Goal: Book appointment/travel/reservation

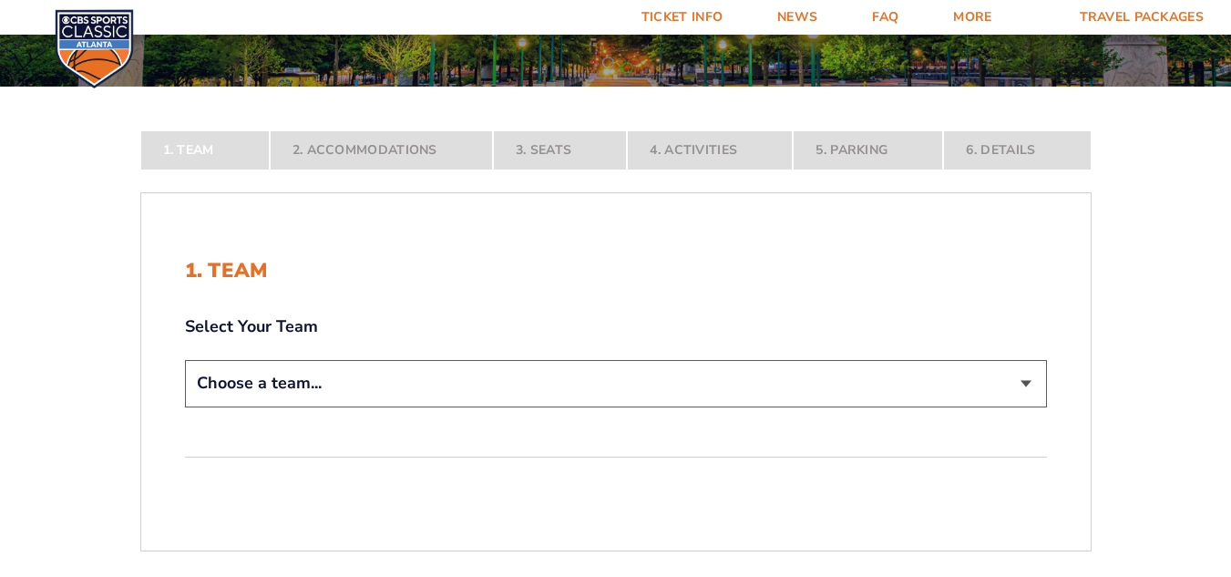
scroll to position [273, 0]
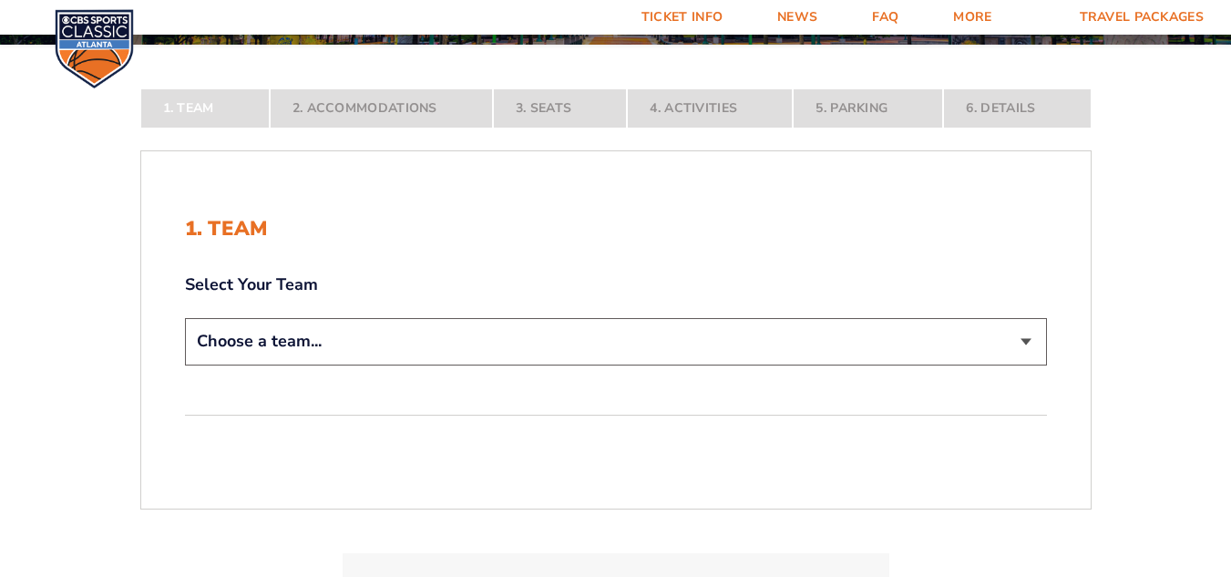
click at [1025, 341] on select "Choose a team... [US_STATE] Wildcats [US_STATE] State Buckeyes [US_STATE] Tar H…" at bounding box center [616, 341] width 862 height 46
select select "12956"
click at [185, 364] on select "Choose a team... [US_STATE] Wildcats [US_STATE] State Buckeyes [US_STATE] Tar H…" at bounding box center [616, 341] width 862 height 46
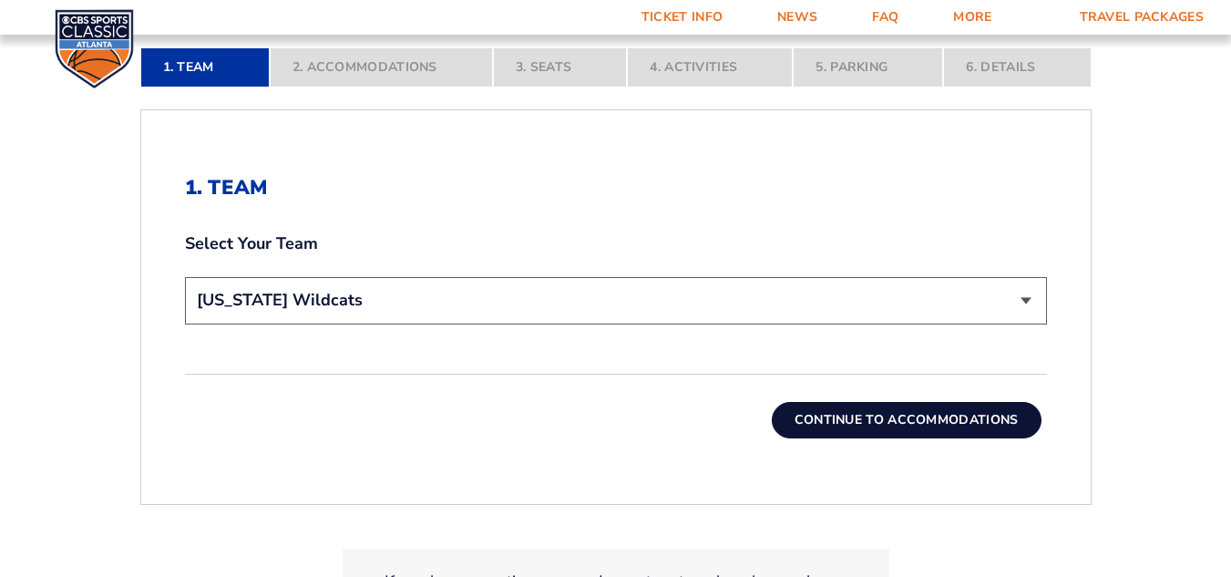
scroll to position [547, 0]
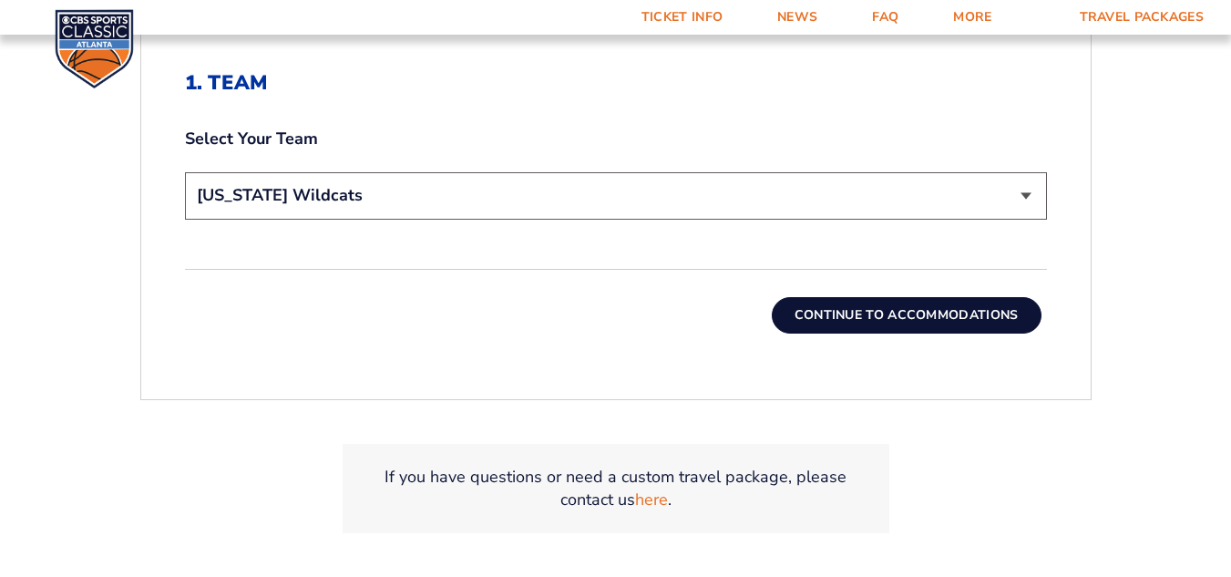
click at [931, 318] on button "Continue To Accommodations" at bounding box center [907, 315] width 270 height 36
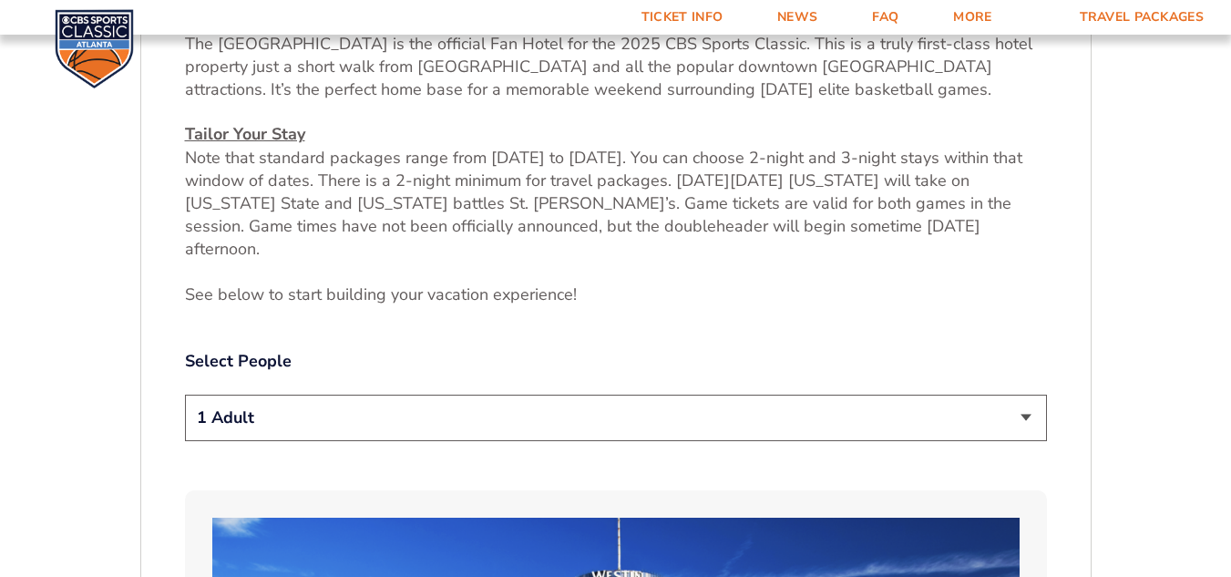
scroll to position [819, 0]
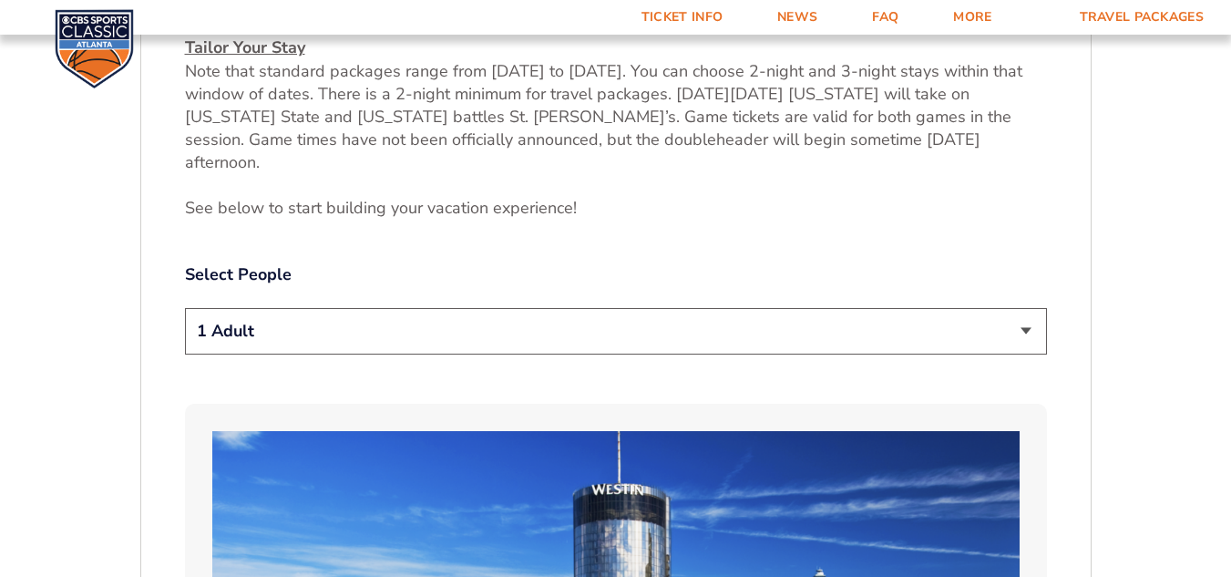
click at [1021, 308] on select "1 Adult 2 Adults 3 Adults 4 Adults 2 Adults + 1 Child 2 Adults + 2 Children 2 A…" at bounding box center [616, 331] width 862 height 46
select select "2 Adults"
click at [185, 308] on select "1 Adult 2 Adults 3 Adults 4 Adults 2 Adults + 1 Child 2 Adults + 2 Children 2 A…" at bounding box center [616, 331] width 862 height 46
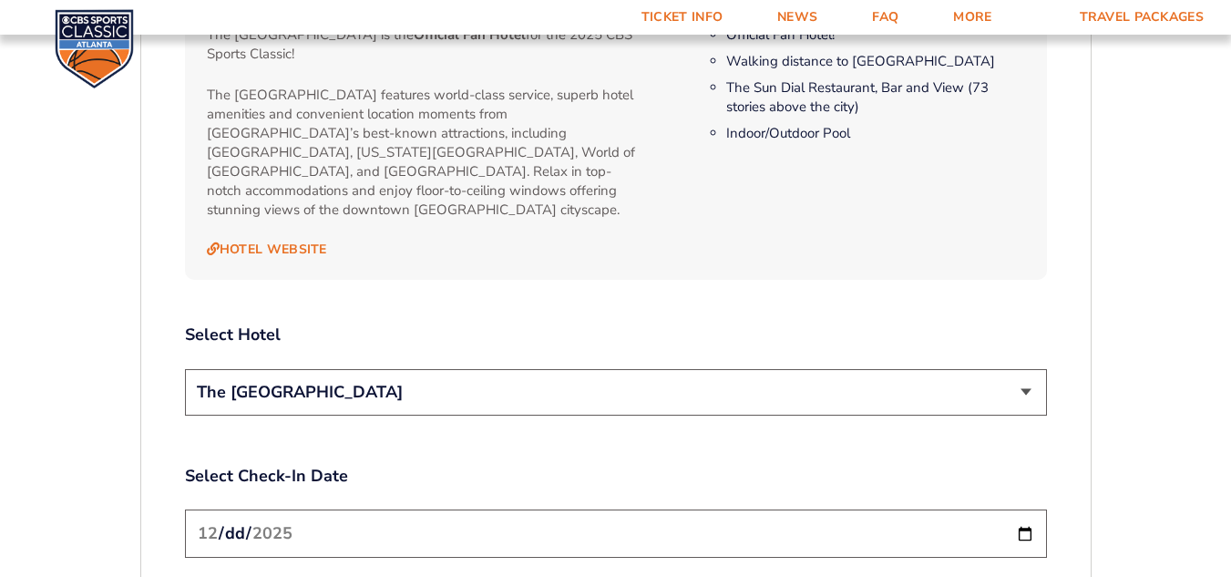
scroll to position [2003, 0]
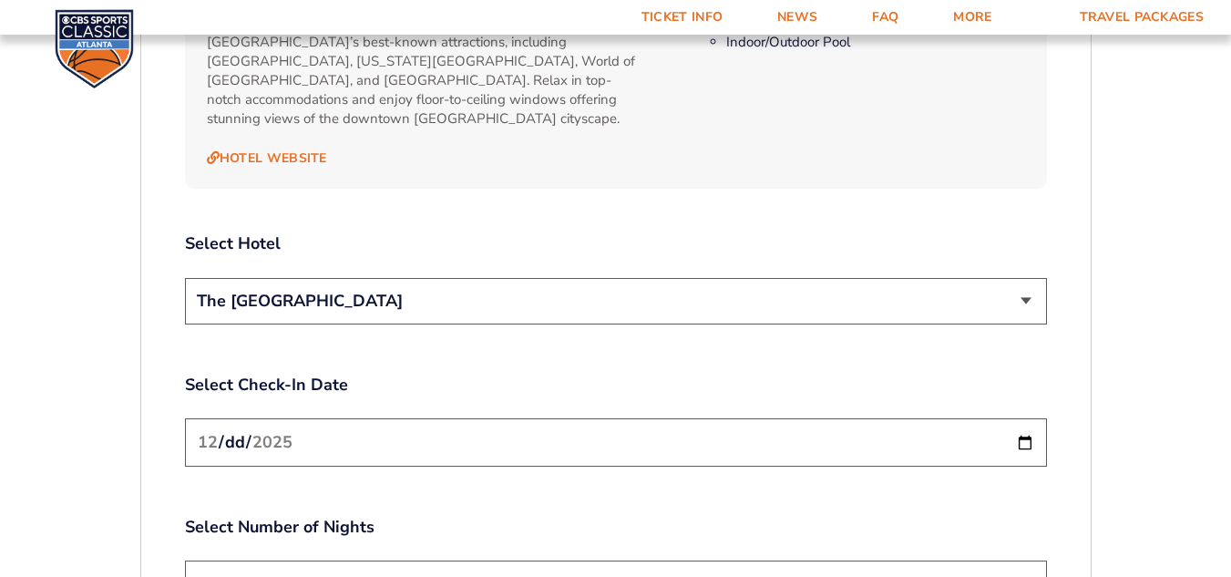
click at [1019, 278] on select "The [GEOGRAPHIC_DATA]" at bounding box center [616, 301] width 862 height 46
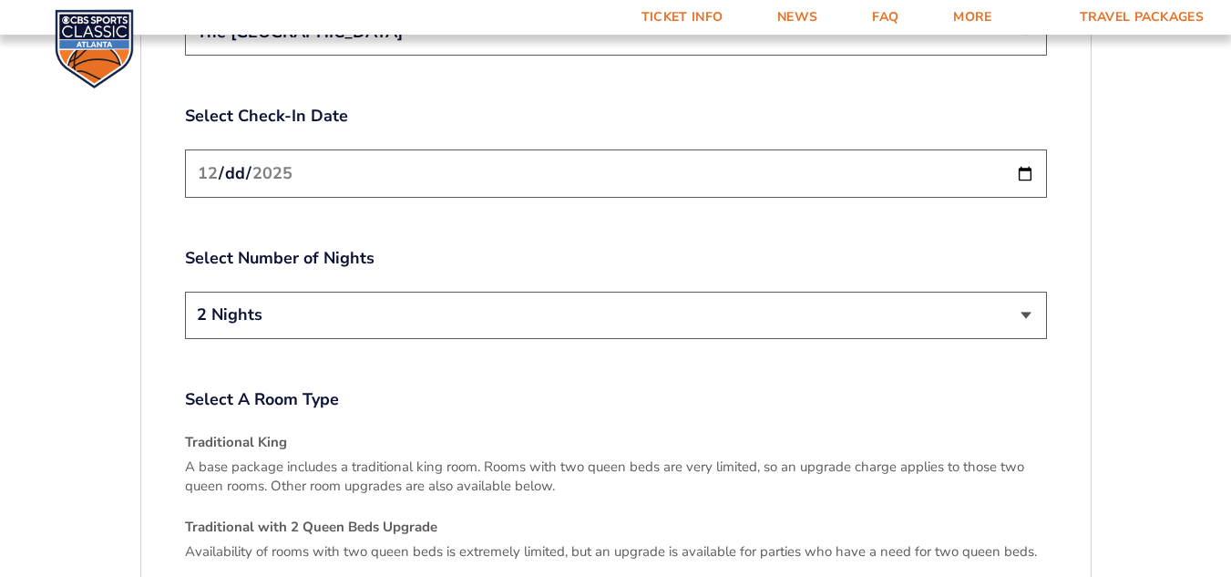
scroll to position [2277, 0]
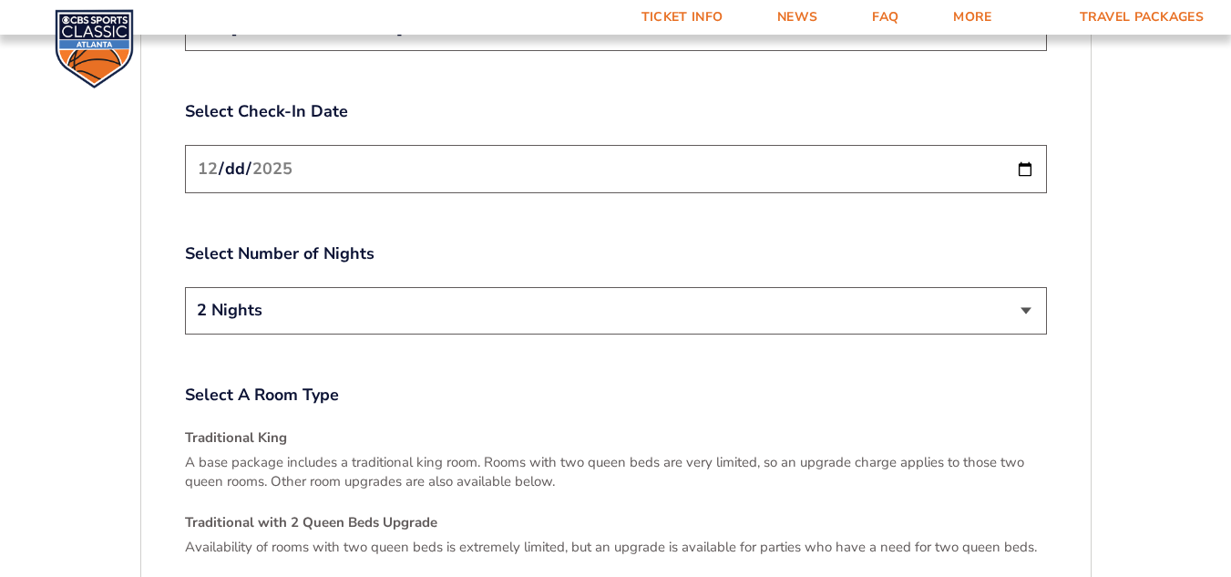
click at [1024, 287] on select "2 Nights 3 Nights" at bounding box center [616, 310] width 862 height 46
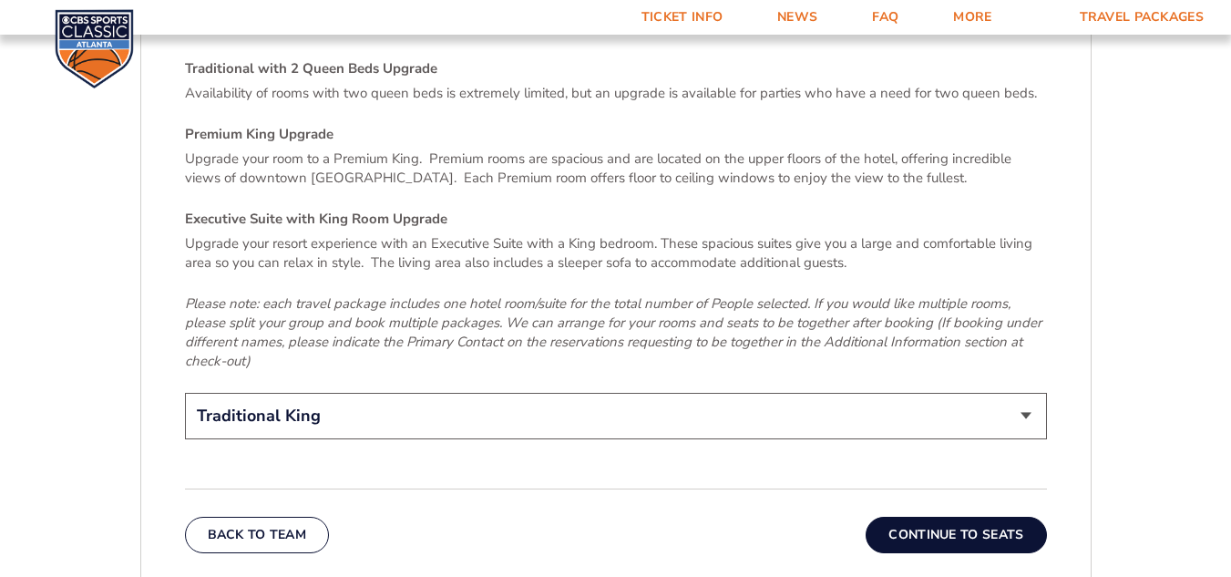
scroll to position [2732, 0]
click at [1024, 391] on select "Traditional King Traditional with 2 Queen Beds Upgrade (+$45 per night) Premium…" at bounding box center [616, 414] width 862 height 46
click at [185, 391] on select "Traditional King Traditional with 2 Queen Beds Upgrade (+$45 per night) Premium…" at bounding box center [616, 414] width 862 height 46
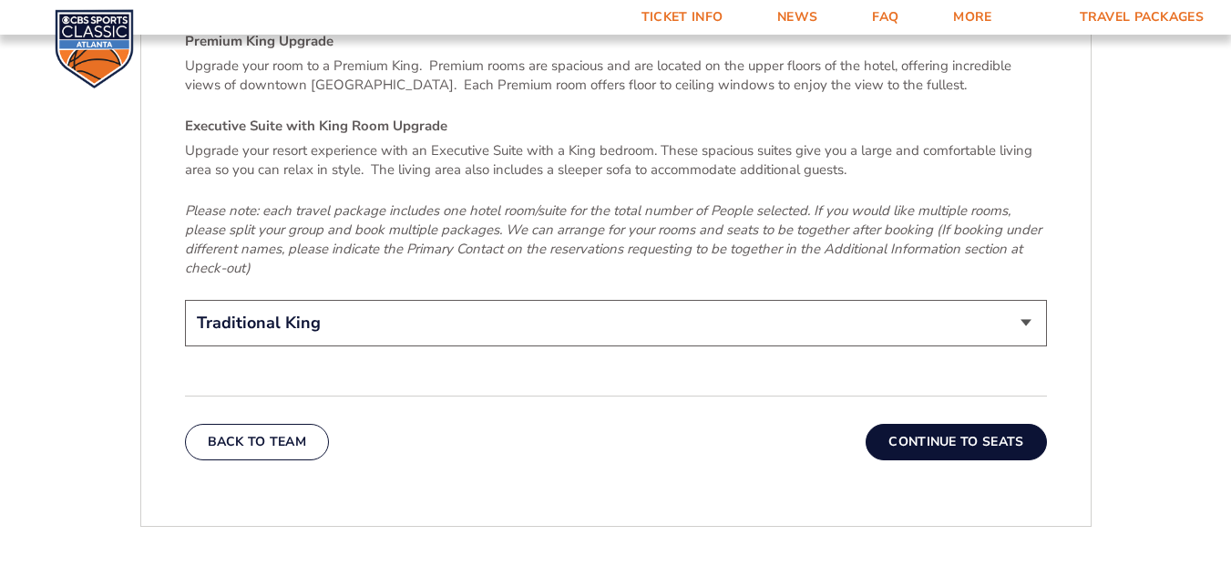
click at [948, 424] on button "Continue To Seats" at bounding box center [956, 442] width 180 height 36
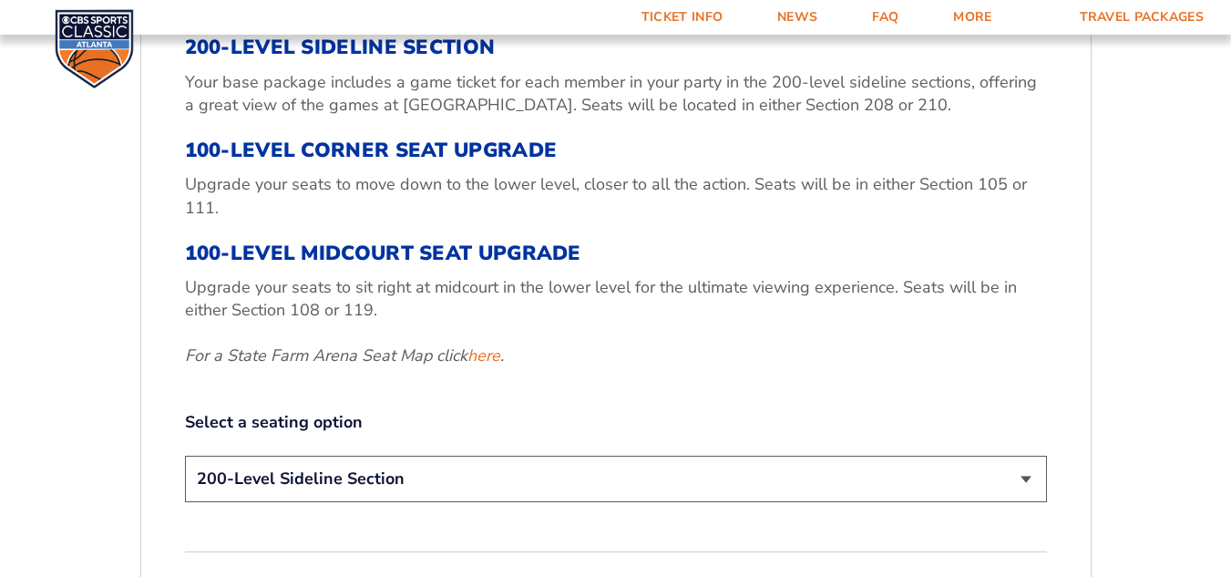
scroll to position [728, 0]
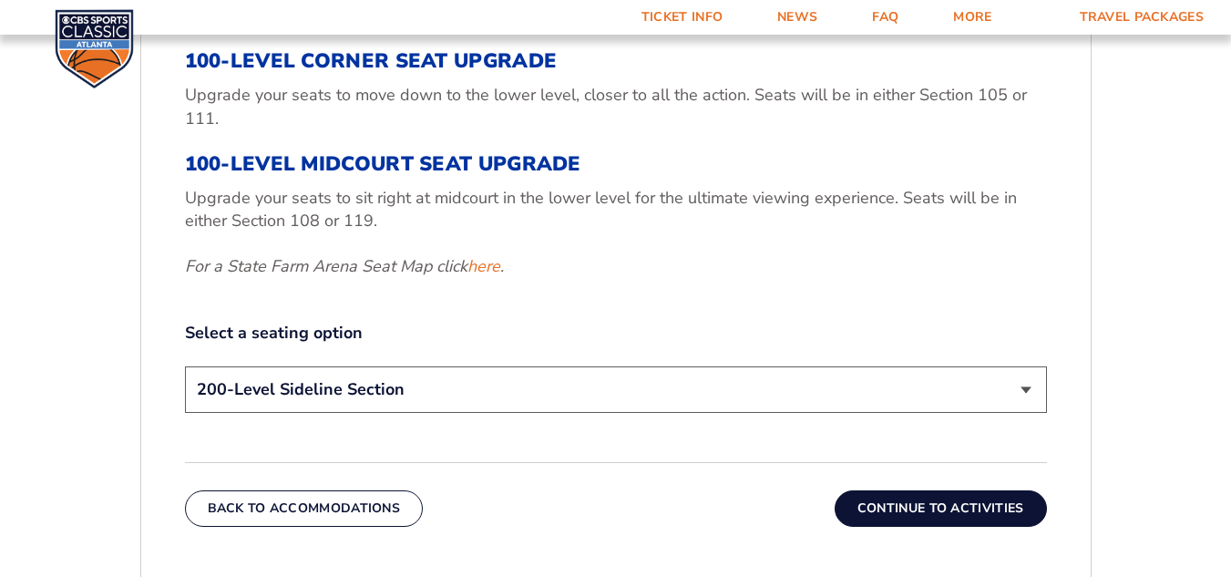
click at [1024, 390] on select "200-Level Sideline Section 100-Level Corner Seat Upgrade (+$120 per person) 100…" at bounding box center [616, 389] width 862 height 46
click at [185, 366] on select "200-Level Sideline Section 100-Level Corner Seat Upgrade (+$120 per person) 100…" at bounding box center [616, 389] width 862 height 46
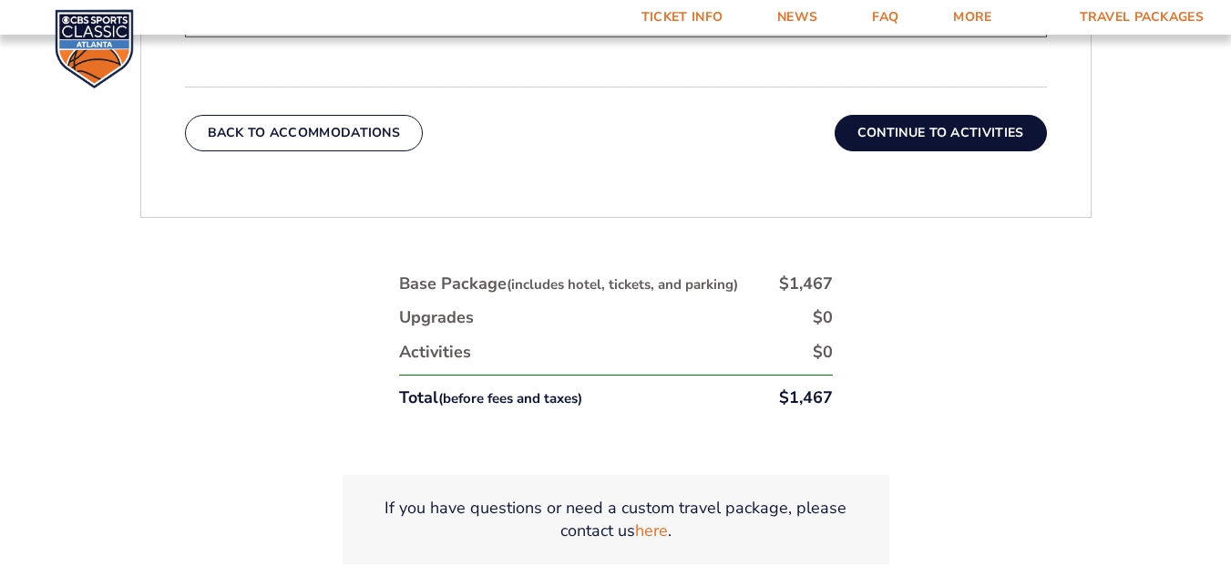
scroll to position [1090, 0]
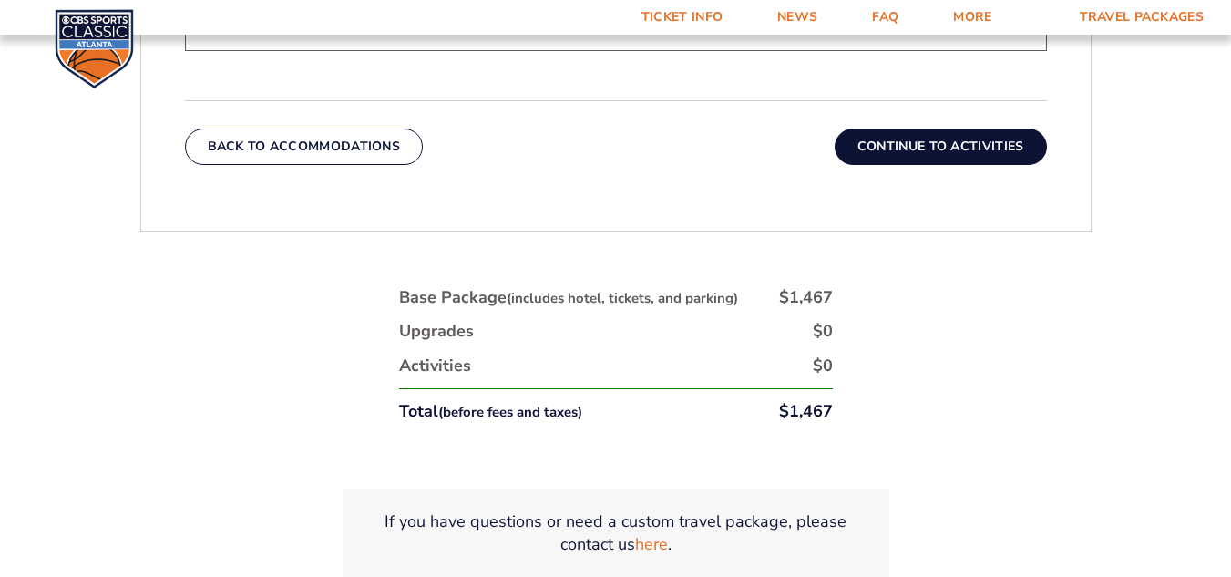
click at [882, 149] on button "Continue To Activities" at bounding box center [941, 146] width 212 height 36
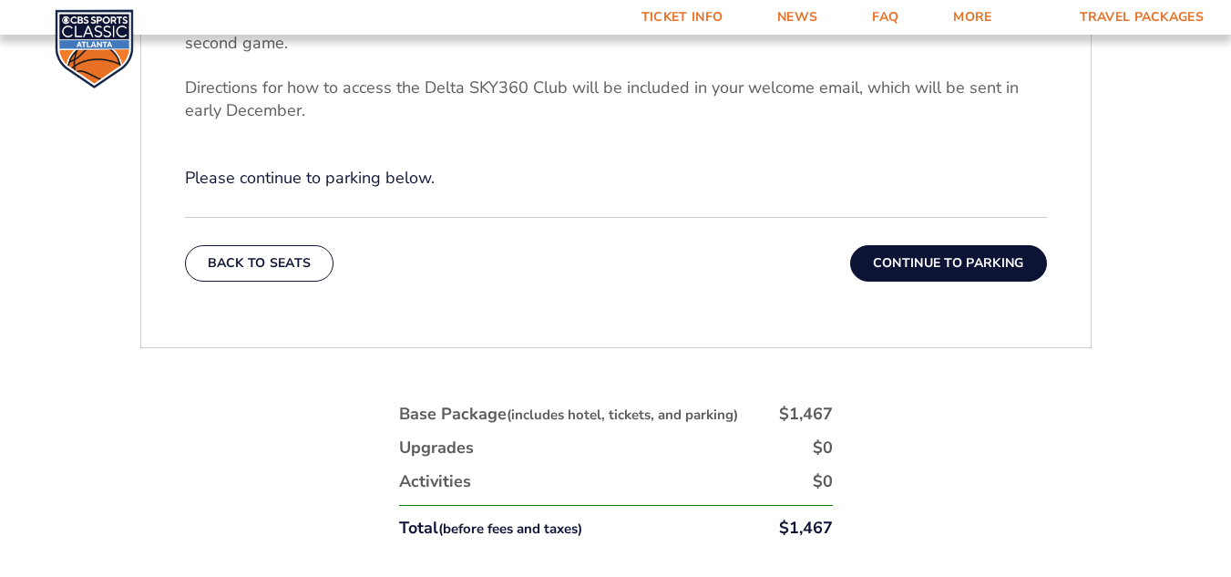
scroll to position [819, 0]
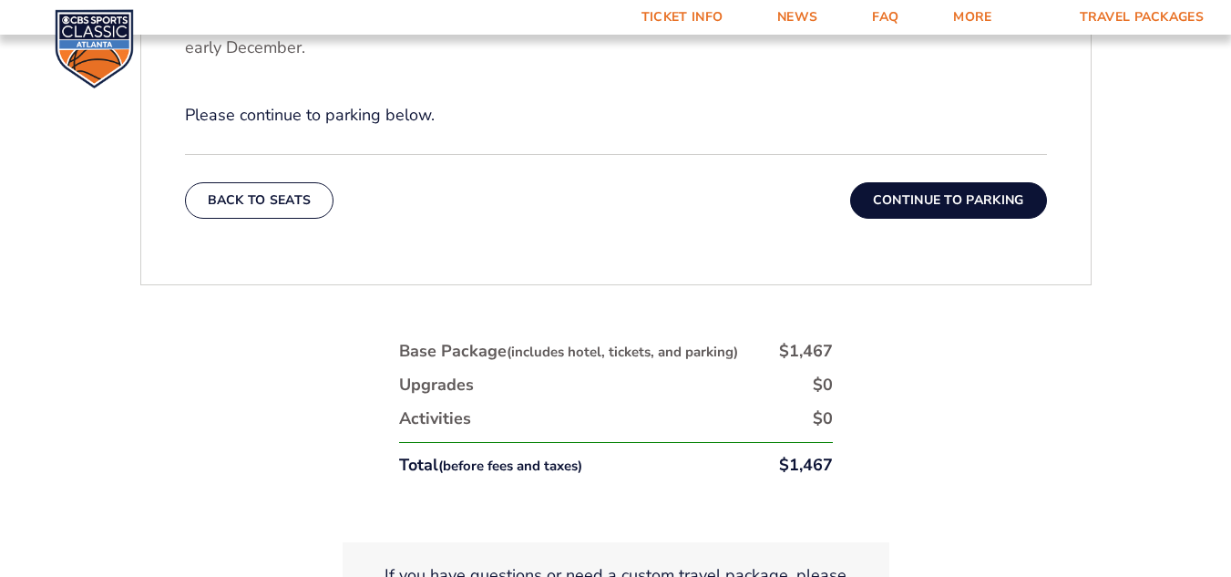
click at [971, 205] on button "Continue To Parking" at bounding box center [948, 200] width 197 height 36
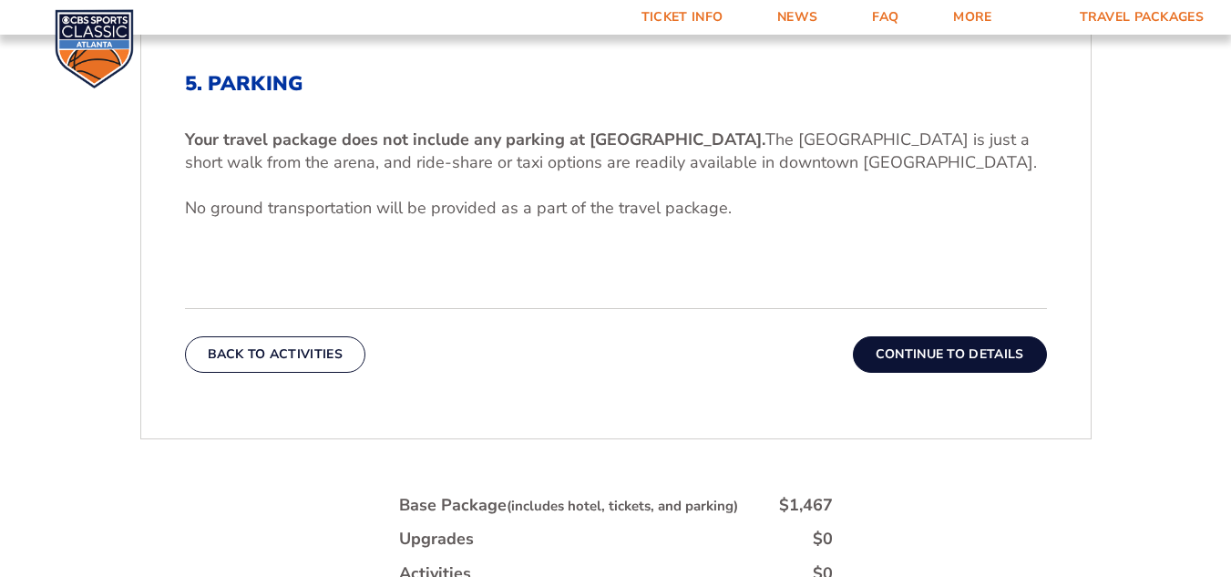
scroll to position [637, 0]
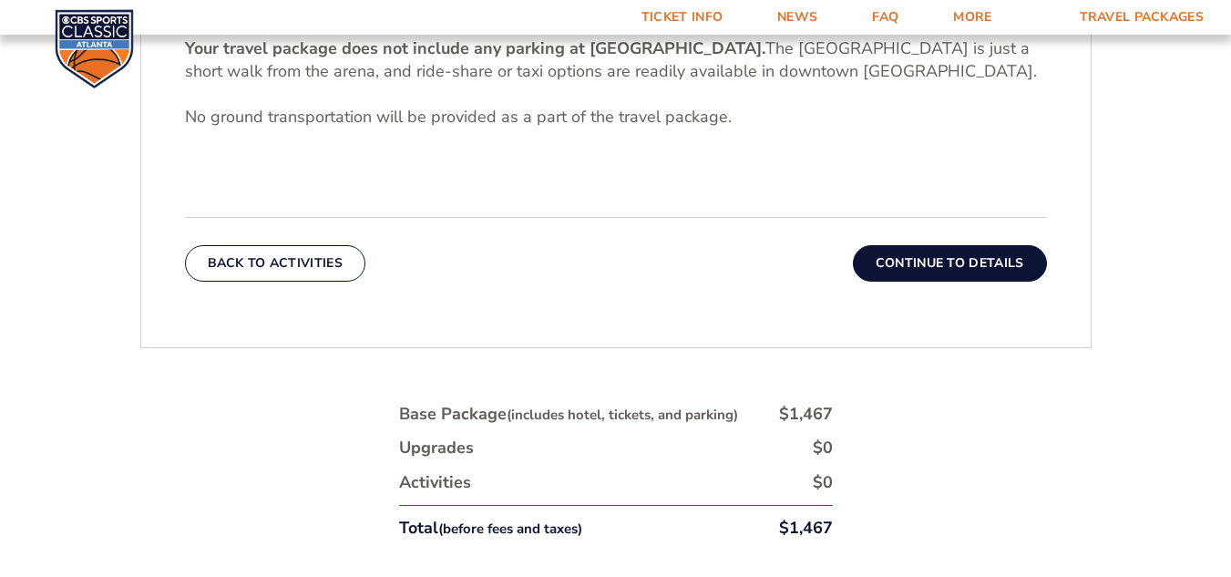
click at [964, 265] on button "Continue To Details" at bounding box center [950, 263] width 194 height 36
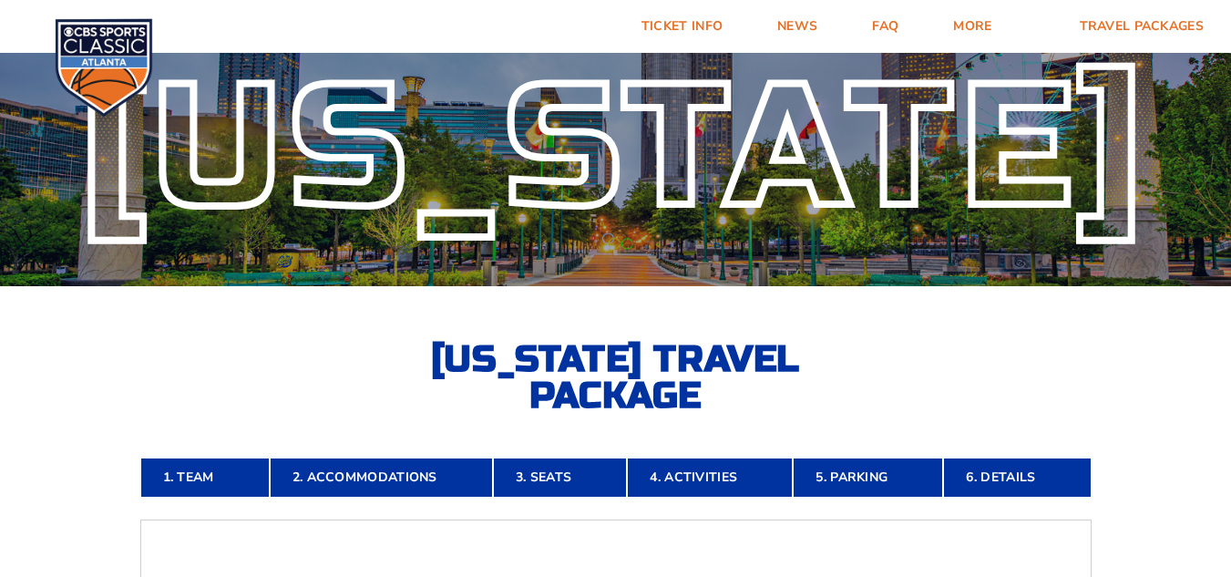
scroll to position [0, 0]
